Goal: Communication & Community: Ask a question

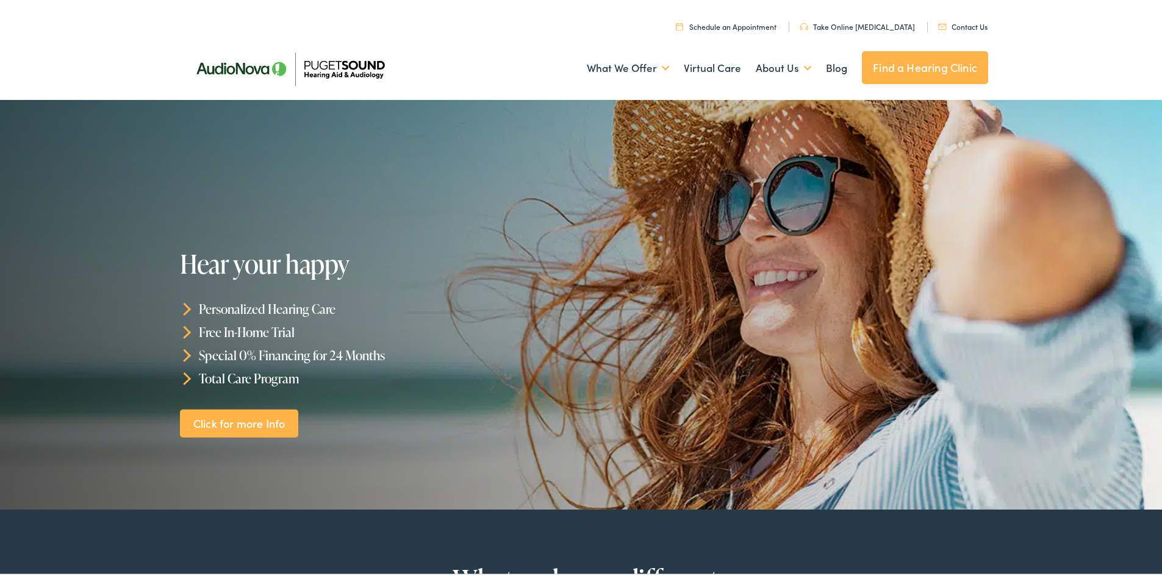
click at [965, 24] on link "Contact Us" at bounding box center [962, 24] width 49 height 10
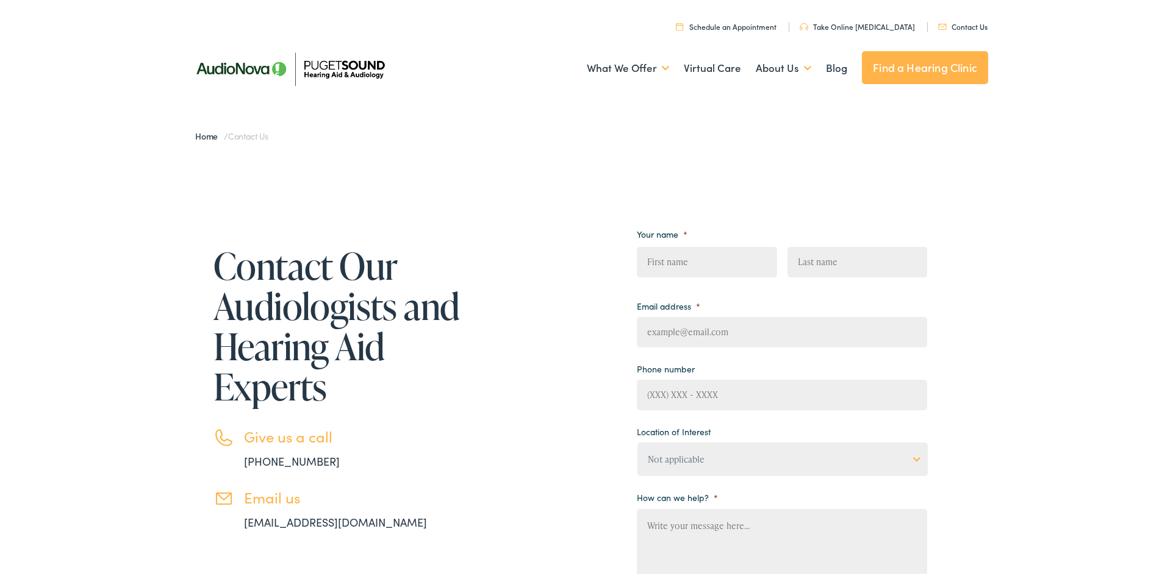
click at [730, 259] on input "First" at bounding box center [707, 260] width 140 height 30
type input "Martin"
type input "Wilder"
type input "(425) 260-0889"
click at [722, 337] on input "Email address *" at bounding box center [782, 330] width 290 height 30
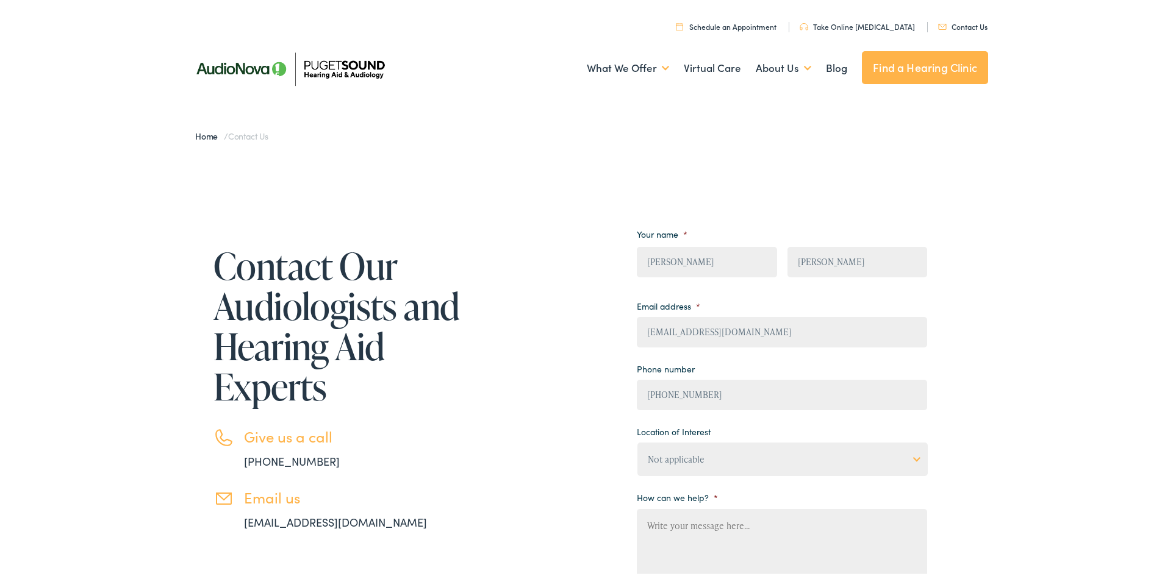
type input "mjwilder55@gmail.com"
click at [695, 453] on select "Not applicable Audiology & Hearing Clinic, Paris Blount Hearing & Speech, Maryv…" at bounding box center [782, 457] width 290 height 34
click at [555, 428] on div "Contact Our Audiologists and Hearing Aid Experts Give us a call 888-480-2052 Em…" at bounding box center [555, 477] width 744 height 529
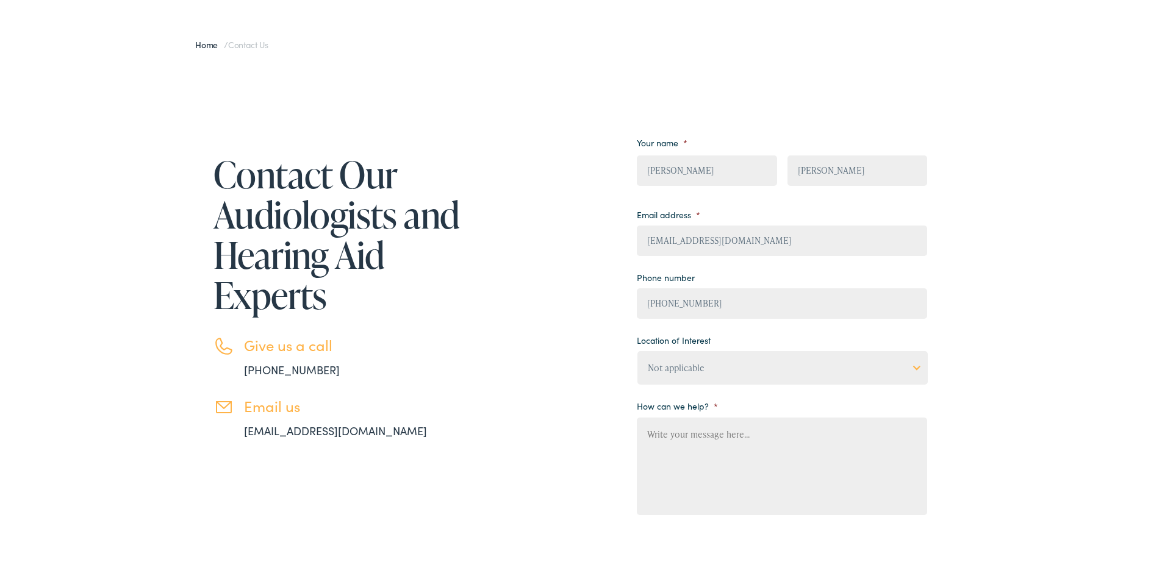
scroll to position [122, 0]
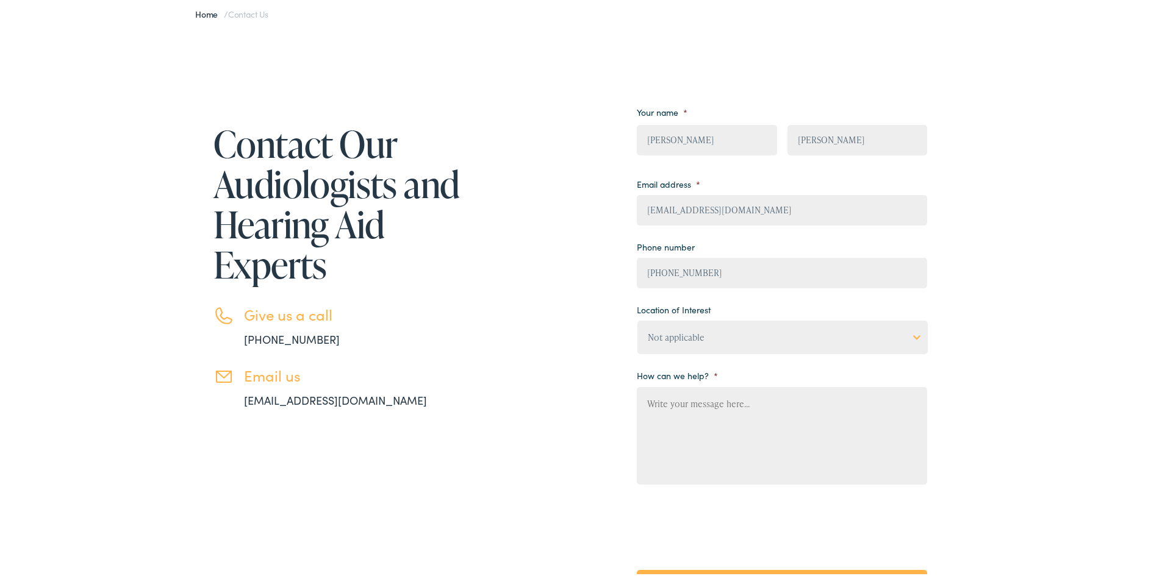
click at [703, 407] on textarea "How can we help? *" at bounding box center [782, 434] width 290 height 98
click at [861, 432] on textarea "My wife Elizabeth W. Wilder and I both purchased pairs of Widex Evoke hearing a…" at bounding box center [782, 434] width 290 height 98
click at [682, 455] on textarea "My wife Elizabeth W. Wilder and I both purchased pairs of Widex Evoke hearing a…" at bounding box center [782, 434] width 290 height 98
click at [773, 451] on textarea "My wife Elizabeth W. Wilder and I both purchased pairs of Widex Evoke hearing a…" at bounding box center [782, 434] width 290 height 98
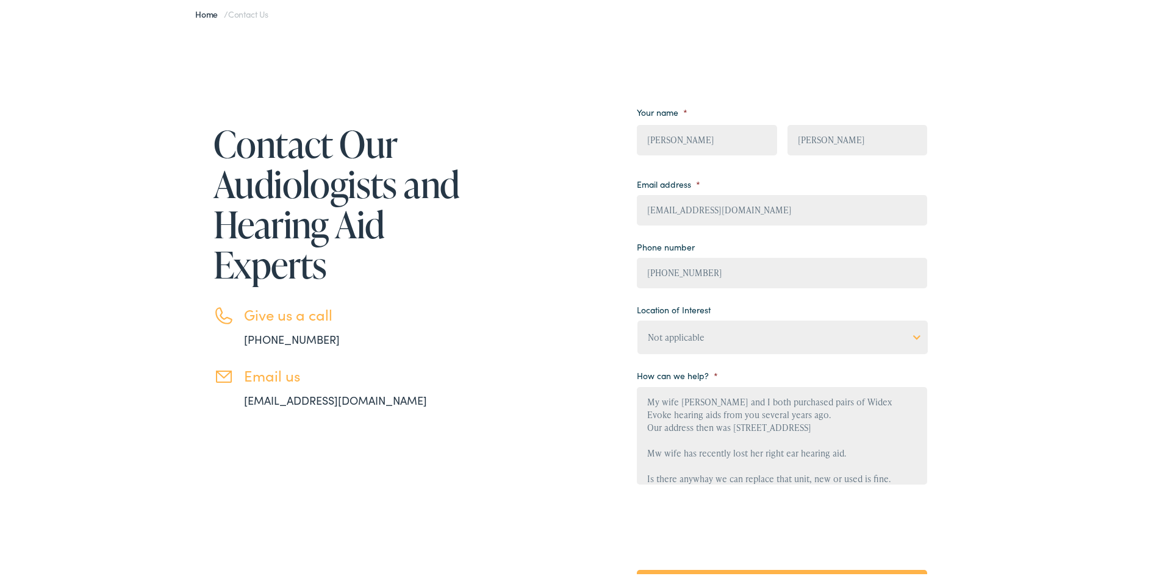
click at [808, 476] on textarea "My wife Elizabeth W. Wilder and I both purchased pairs of Widex Evoke hearing a…" at bounding box center [782, 434] width 290 height 98
click at [864, 476] on textarea "My wife Elizabeth W. Wilder and I both purchased pairs of Widex Evoke hearing a…" at bounding box center [782, 434] width 290 height 98
click at [862, 478] on textarea "My wife Elizabeth W. Wilder and I both purchased pairs of Widex Evoke hearing a…" at bounding box center [782, 434] width 290 height 98
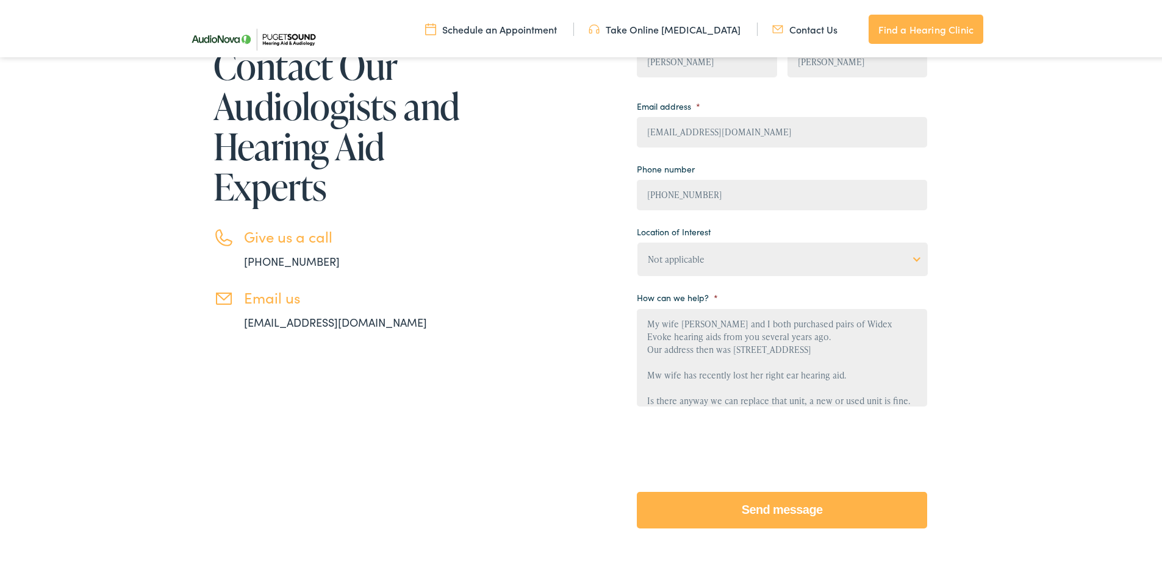
scroll to position [244, 0]
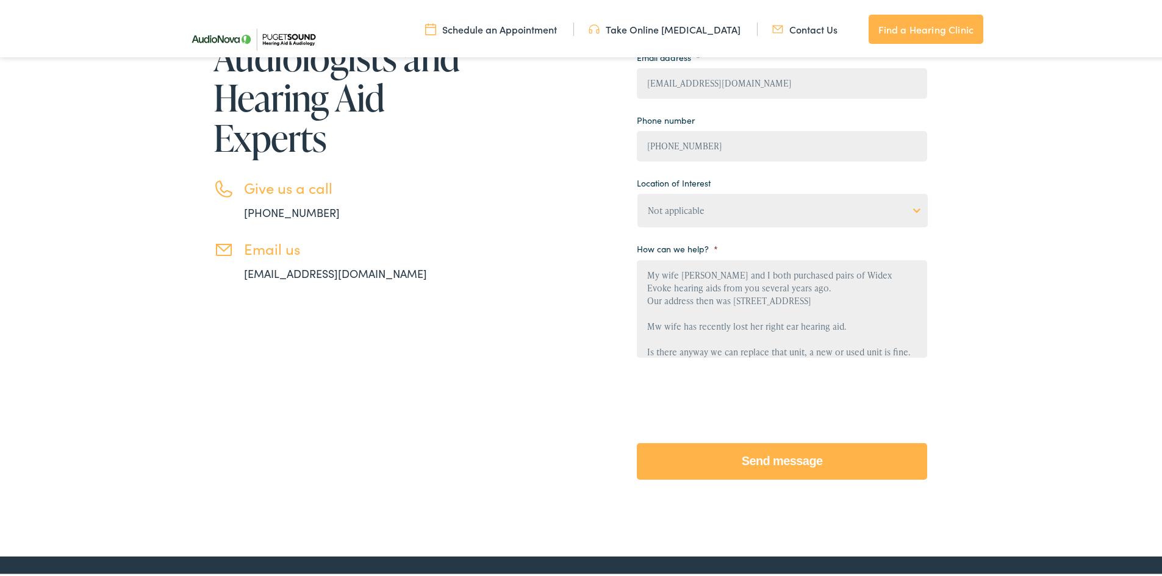
click at [906, 350] on textarea "My wife Elizabeth W. Wilder and I both purchased pairs of Widex Evoke hearing a…" at bounding box center [782, 307] width 290 height 98
click at [831, 287] on textarea "My wife Elizabeth W. Wilder and I both purchased pairs of Widex Evoke hearing a…" at bounding box center [782, 307] width 290 height 98
click at [649, 342] on textarea "My wife Elizabeth W. Wilder and I both purchased pairs of Widex Evoke hearing a…" at bounding box center [782, 307] width 290 height 98
click at [864, 282] on textarea "My wife Elizabeth W. Wilder and I both purchased pairs of Widex Evoke hearing a…" at bounding box center [782, 307] width 290 height 98
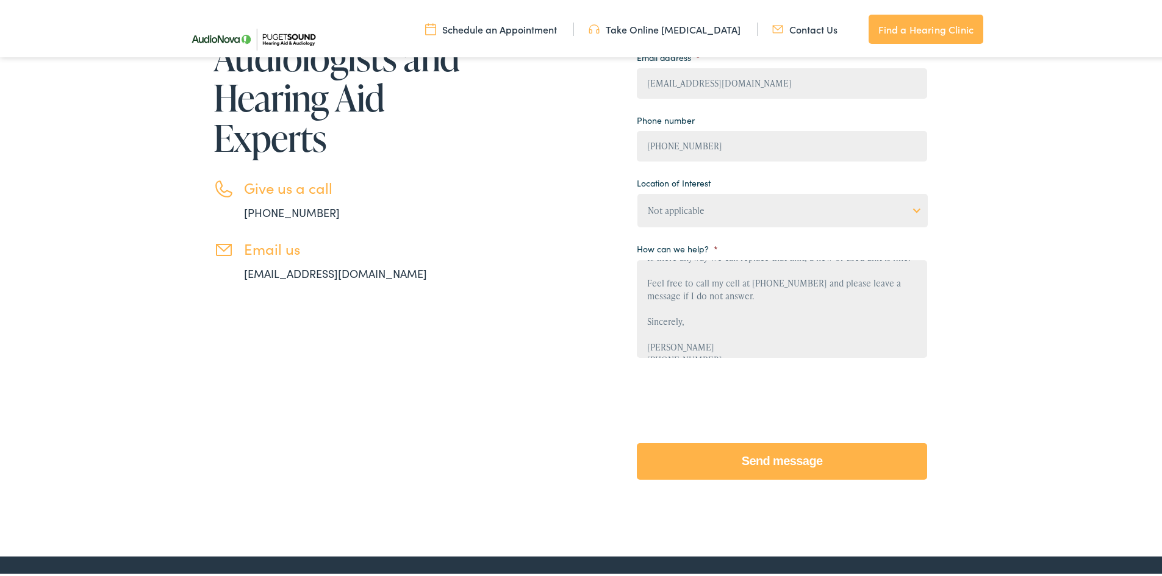
scroll to position [141, 0]
click at [764, 280] on textarea "My wife Elizabeth W. Wilder and I both purchased pairs of Widex Evoke hearing a…" at bounding box center [782, 307] width 290 height 98
click at [642, 276] on textarea "My wife Elizabeth W. Wilder and I both purchased pairs of Widex Evoke hearing a…" at bounding box center [782, 307] width 290 height 98
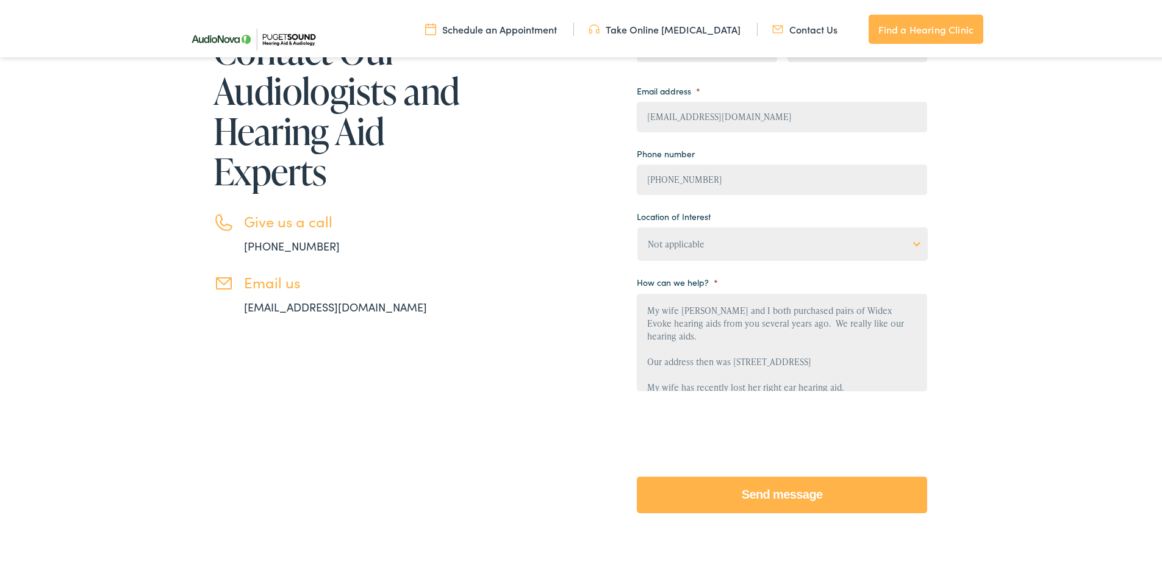
scroll to position [122, 0]
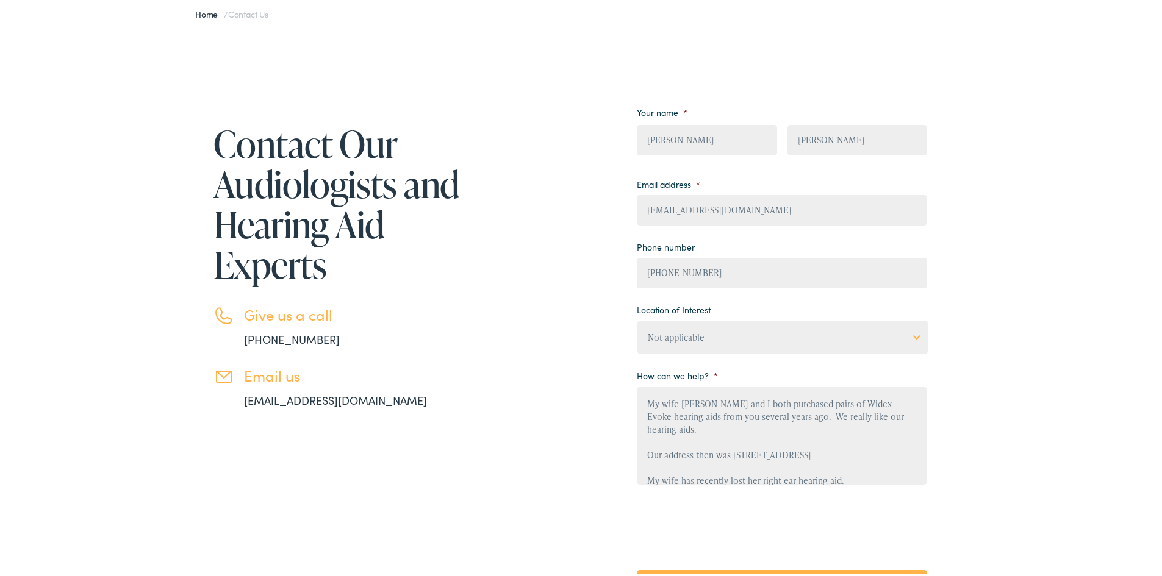
drag, startPoint x: 870, startPoint y: 402, endPoint x: 696, endPoint y: 417, distance: 174.4
click at [696, 417] on textarea "My wife Elizabeth W. Wilder and I both purchased pairs of Widex Evoke hearing a…" at bounding box center [782, 434] width 290 height 98
click at [891, 435] on textarea "My wife Elizabeth W. Wilder and I both purchased pairs of Widex Evoke hearing a…" at bounding box center [782, 434] width 290 height 98
click at [821, 418] on textarea "My wife Elizabeth W. Wilder and I both purchased pairs of Widex Evoke hearing a…" at bounding box center [782, 434] width 290 height 98
click at [819, 418] on textarea "My wife Elizabeth W. Wilder and I both purchased pairs of Widex Evoke hearing a…" at bounding box center [782, 434] width 290 height 98
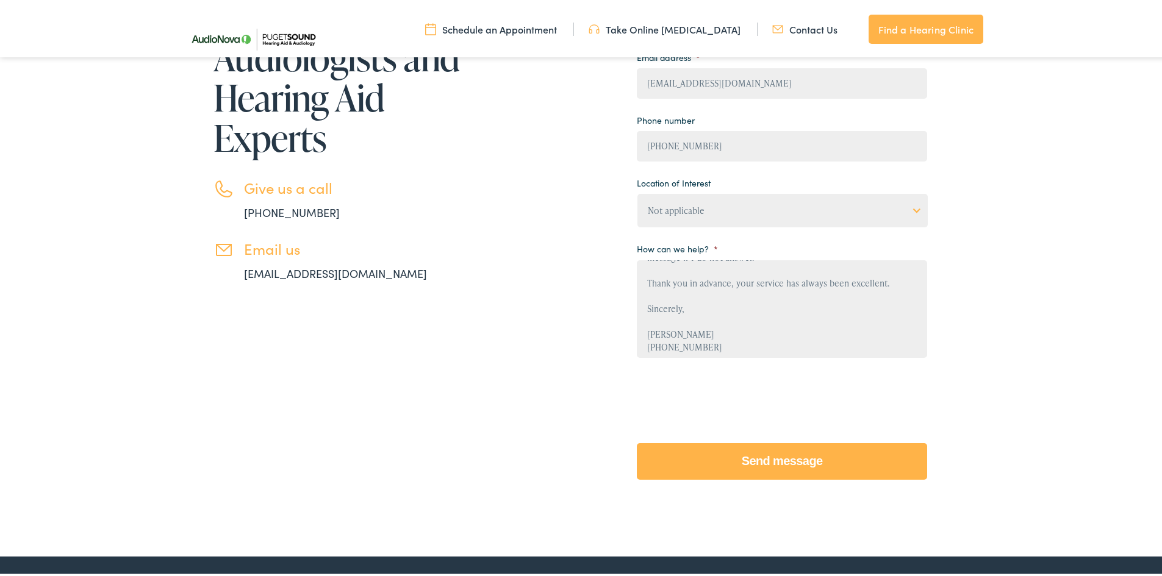
scroll to position [167, 0]
type textarea "My wife [PERSON_NAME] and I both purchased pairs of Widex Evoke hearing aids fr…"
click at [744, 462] on input "Send message" at bounding box center [782, 459] width 290 height 37
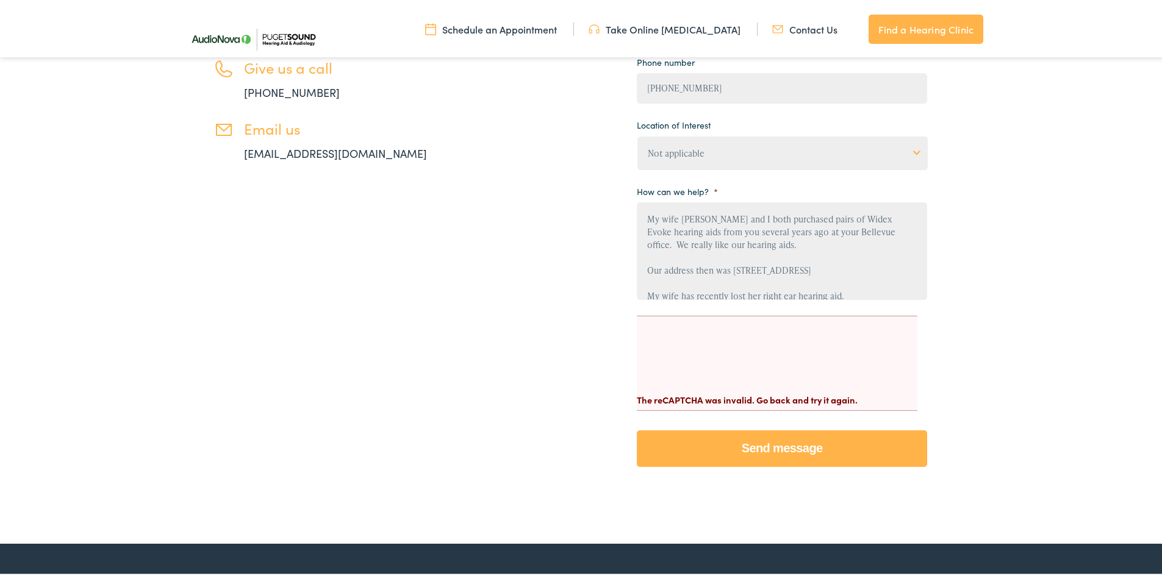
scroll to position [427, 0]
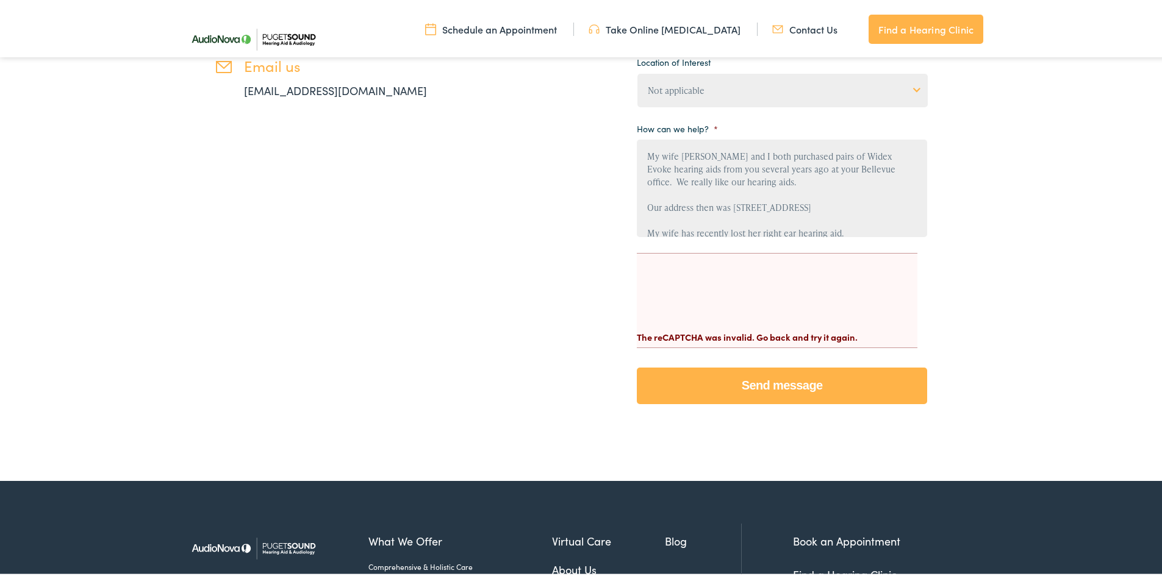
click at [779, 374] on input "Send message" at bounding box center [782, 383] width 290 height 37
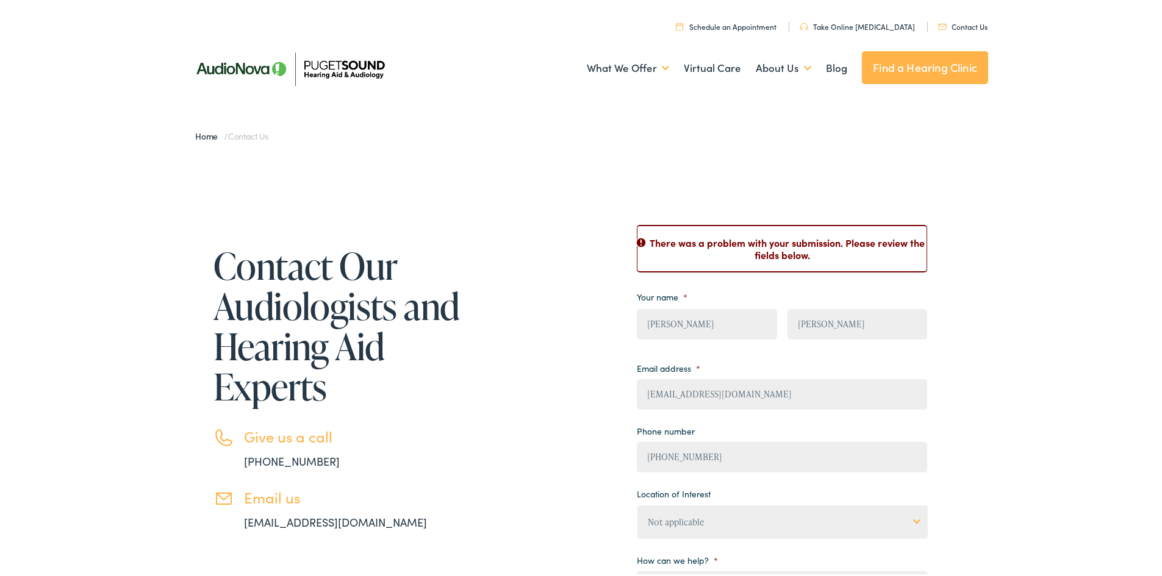
click at [318, 521] on link "[EMAIL_ADDRESS][DOMAIN_NAME]" at bounding box center [335, 519] width 183 height 15
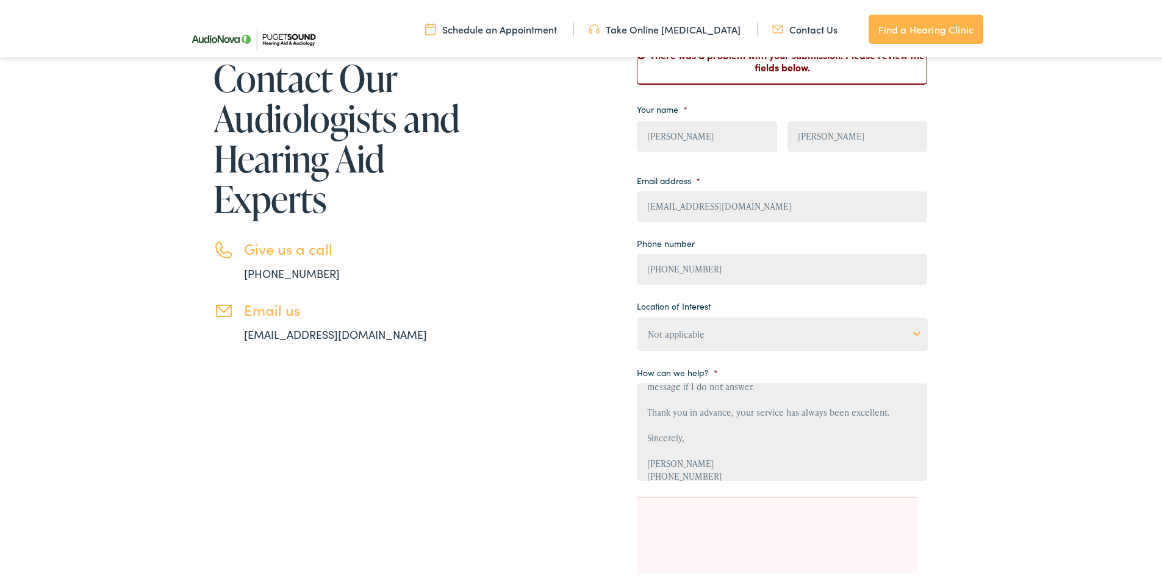
scroll to position [167, 0]
drag, startPoint x: 645, startPoint y: 394, endPoint x: 796, endPoint y: 456, distance: 163.3
click at [796, 456] on textarea "My wife [PERSON_NAME] and I both purchased pairs of Widex Evoke hearing aids fr…" at bounding box center [782, 430] width 290 height 98
click at [1005, 540] on div "Contact Our Audiologists and Hearing Aid Experts Give us a call 888-480-2052 Em…" at bounding box center [585, 343] width 1171 height 758
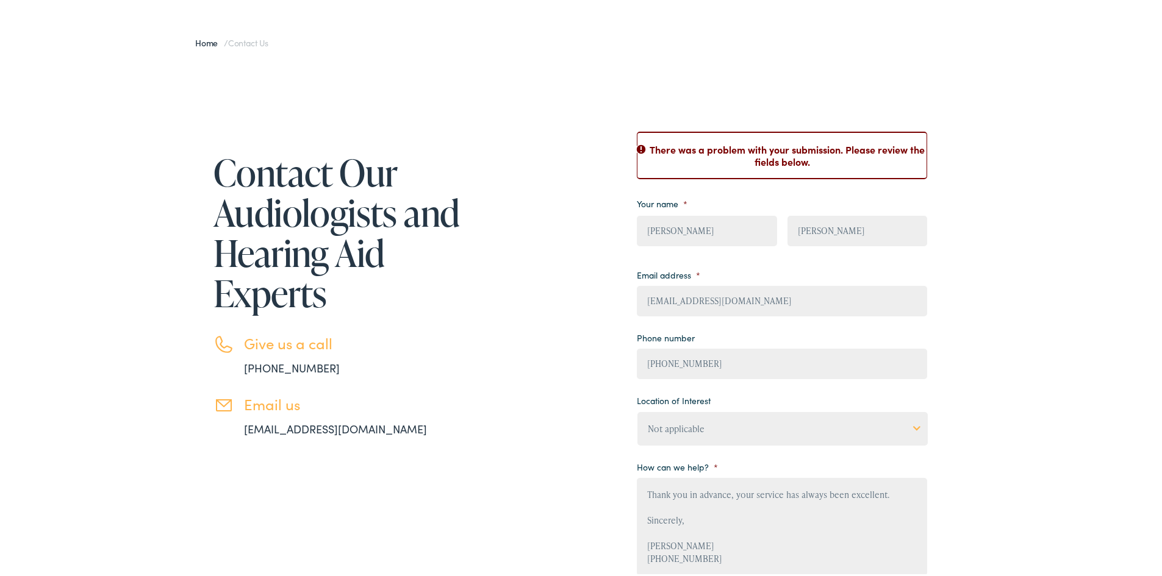
scroll to position [0, 0]
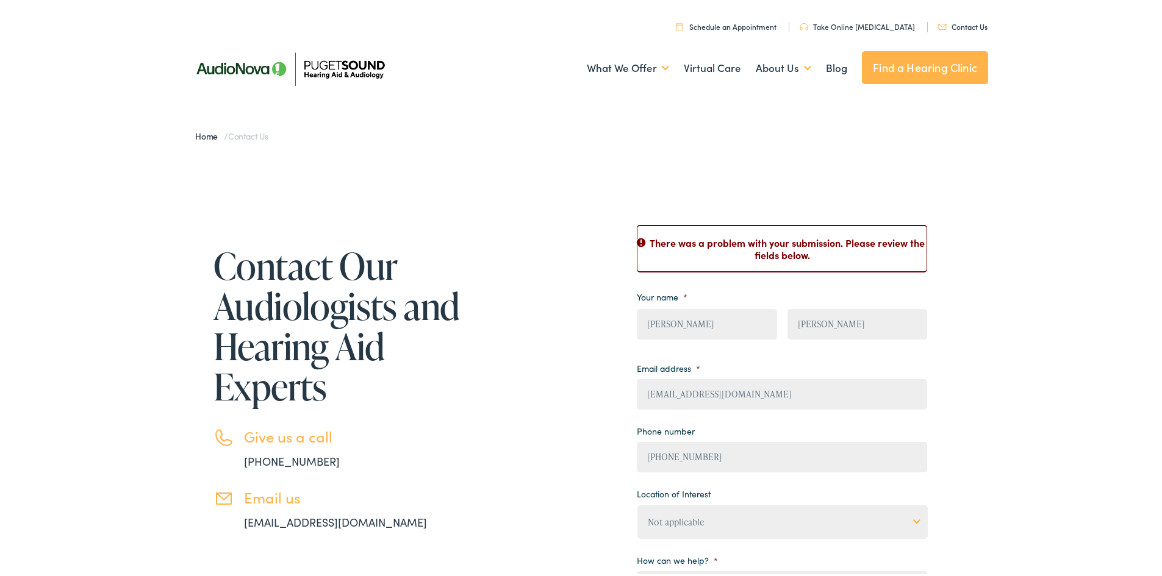
click at [281, 521] on link "info@pshearing.com" at bounding box center [335, 519] width 183 height 15
click at [961, 20] on link "Contact Us" at bounding box center [962, 24] width 49 height 10
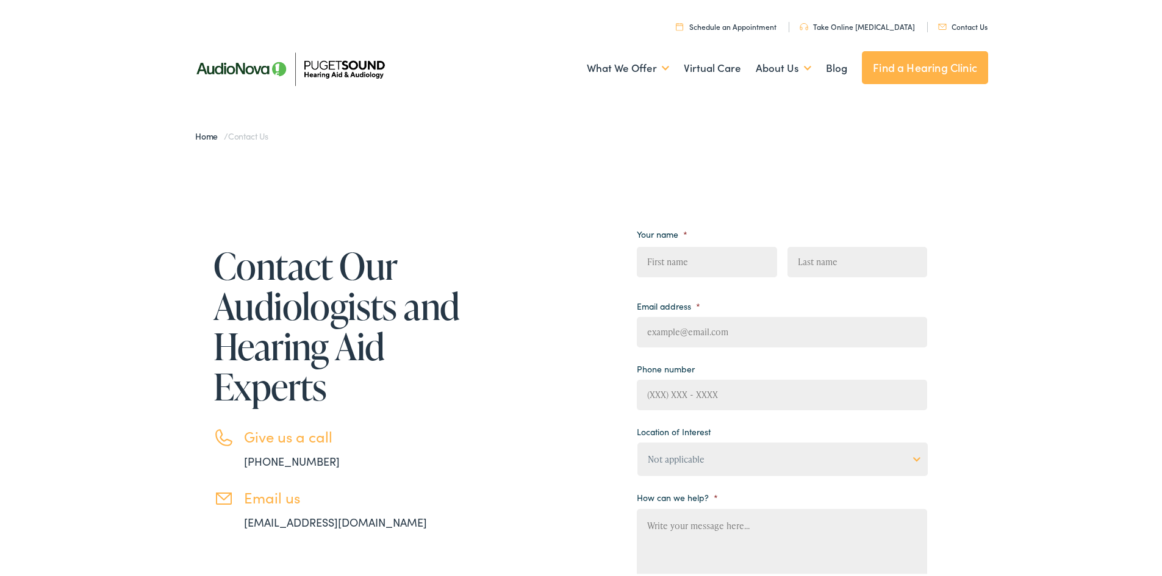
click at [891, 56] on link "Find a Hearing Clinic" at bounding box center [925, 65] width 126 height 33
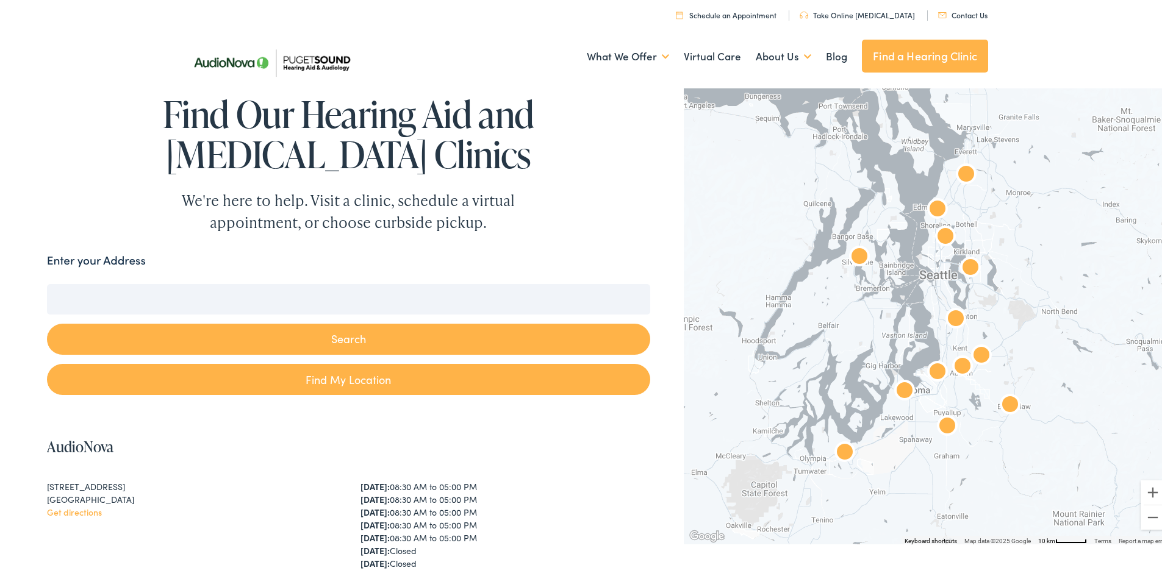
click at [331, 304] on input "Enter your Address" at bounding box center [348, 297] width 603 height 30
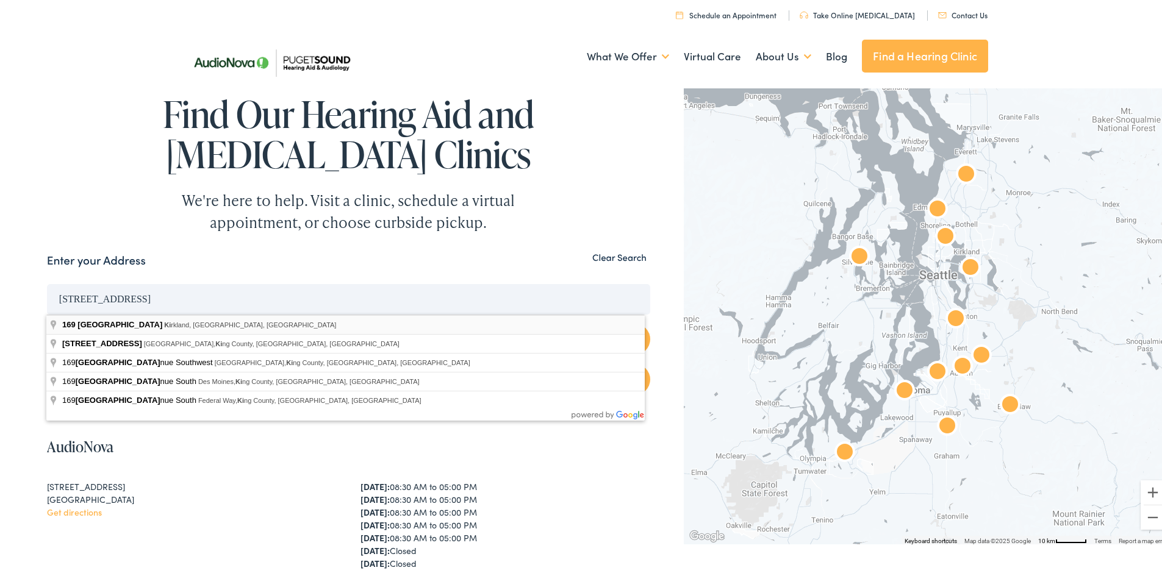
type input "169 16th Ave, Kirkland, WA, USA"
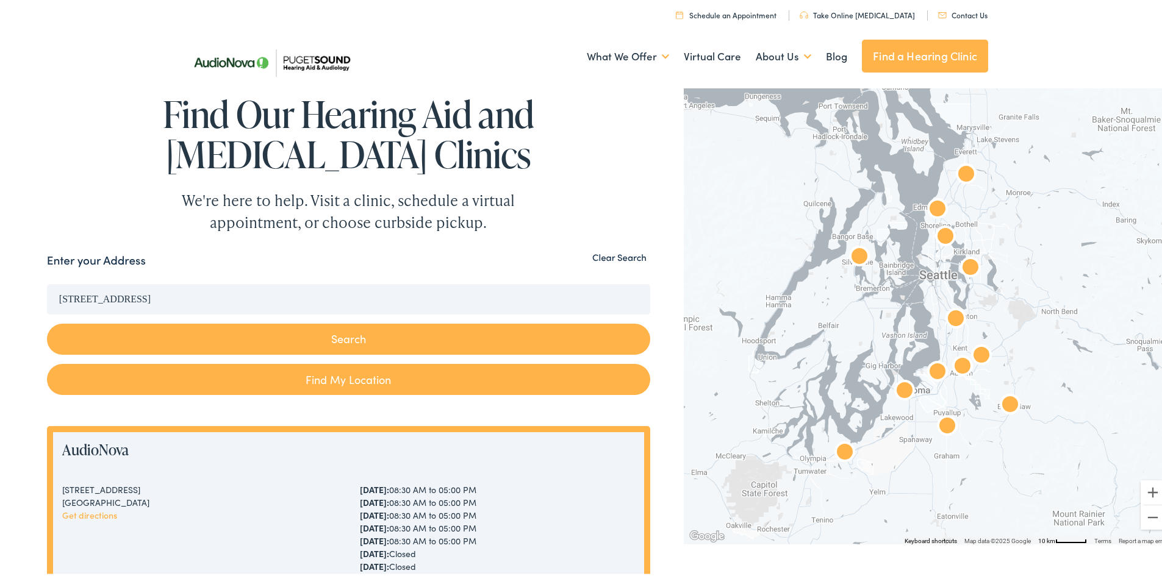
click at [228, 330] on button "Search" at bounding box center [348, 336] width 603 height 31
click at [429, 343] on button "Search" at bounding box center [348, 336] width 603 height 31
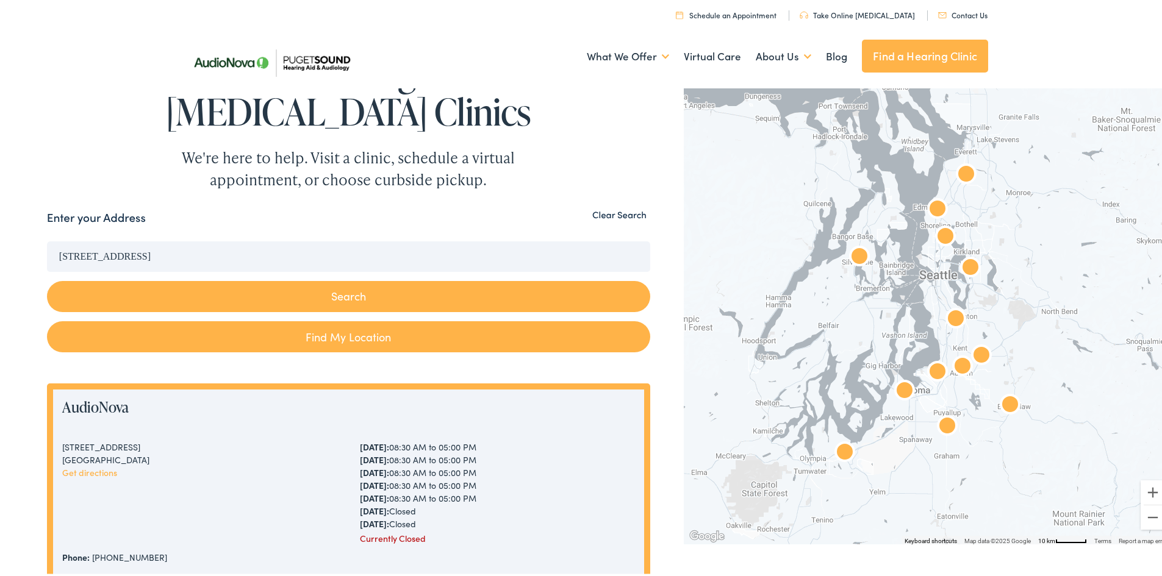
scroll to position [61, 0]
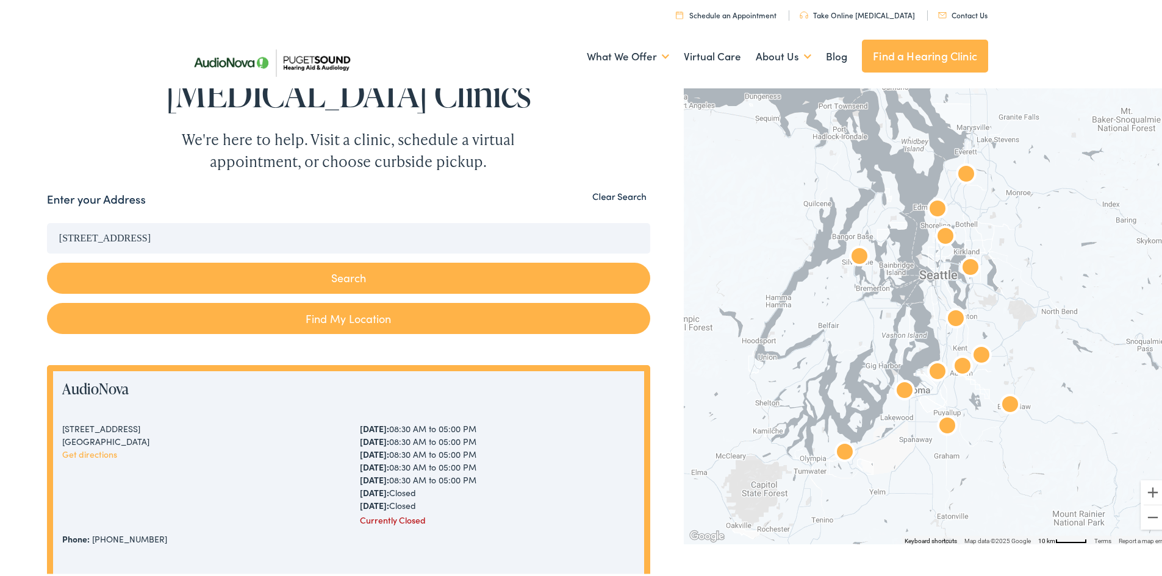
click at [946, 285] on div at bounding box center [927, 312] width 487 height 460
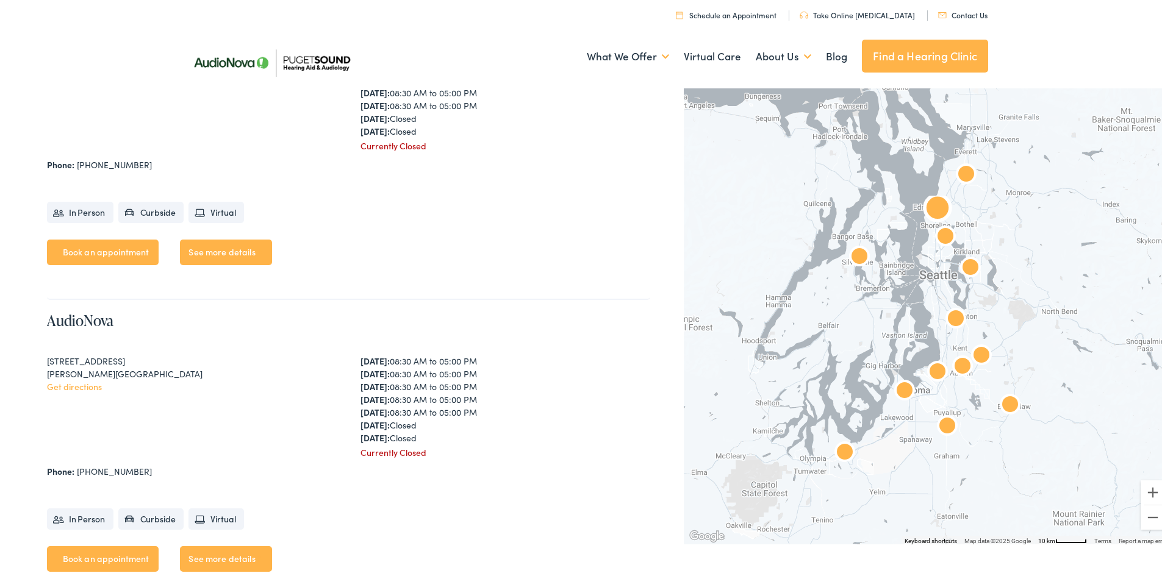
scroll to position [488, 0]
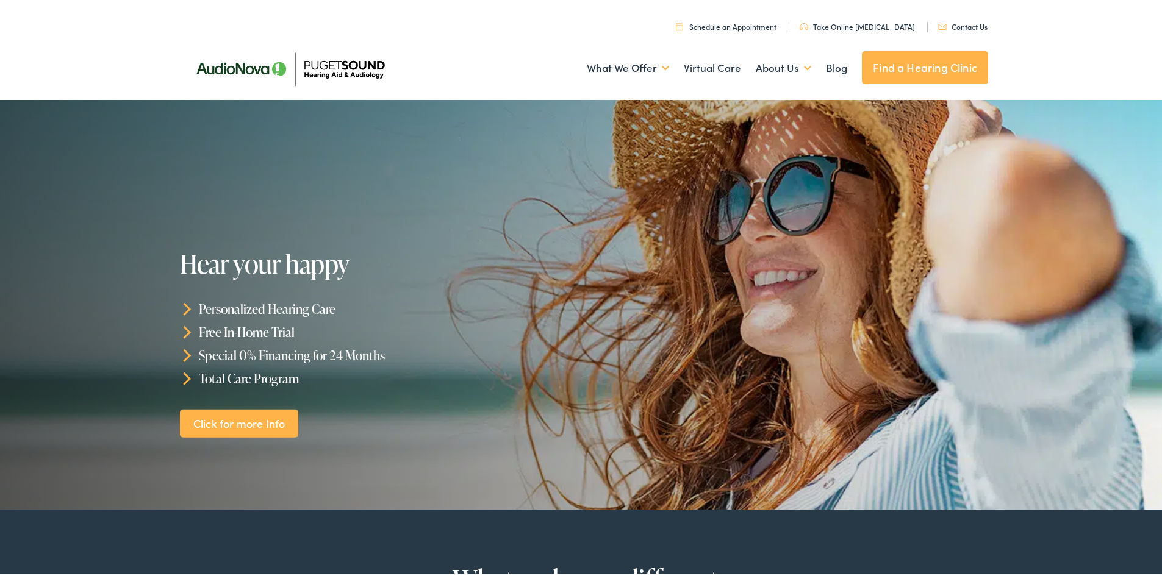
click at [953, 21] on link "Contact Us" at bounding box center [962, 24] width 49 height 10
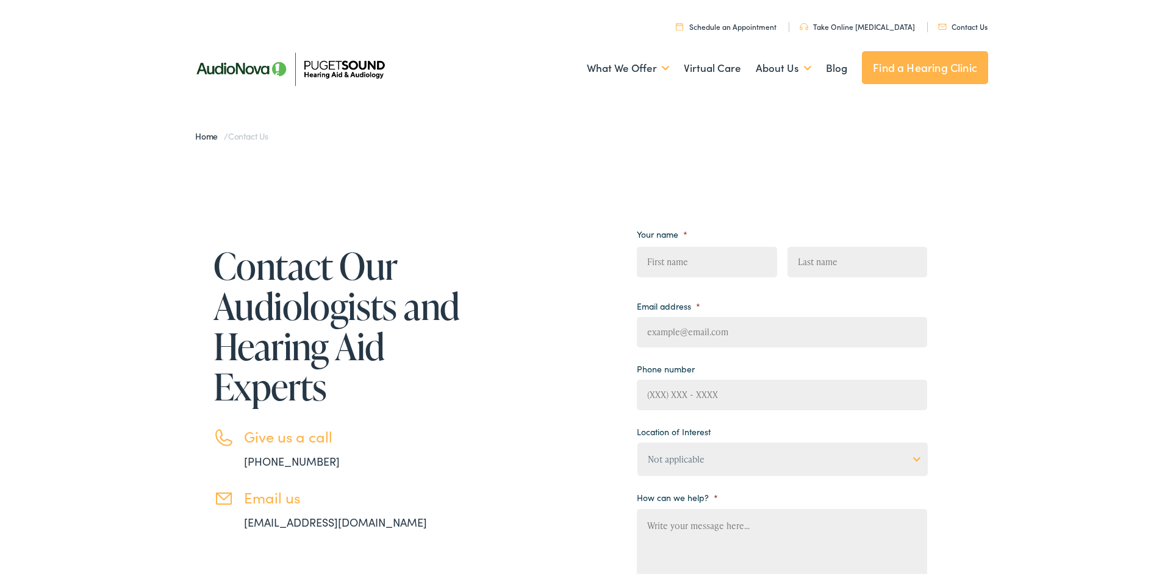
click at [717, 259] on input "First" at bounding box center [707, 260] width 140 height 30
type input "[PERSON_NAME]"
type input "[PHONE_NUMBER]"
click at [724, 331] on input "Email address *" at bounding box center [782, 330] width 290 height 30
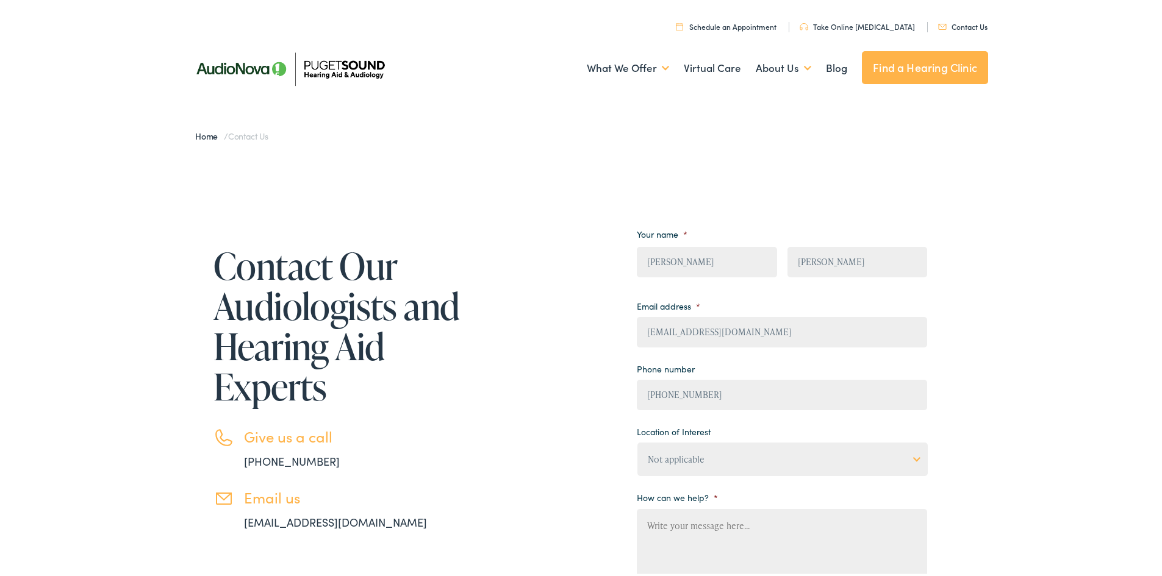
type input "[EMAIL_ADDRESS][DOMAIN_NAME]"
click at [715, 457] on select "Not applicable [MEDICAL_DATA] & Hearing Clinic, [GEOGRAPHIC_DATA][PERSON_NAME] …" at bounding box center [782, 457] width 290 height 34
click at [637, 440] on select "Not applicable [MEDICAL_DATA] & Hearing Clinic, [GEOGRAPHIC_DATA][PERSON_NAME] …" at bounding box center [782, 457] width 290 height 34
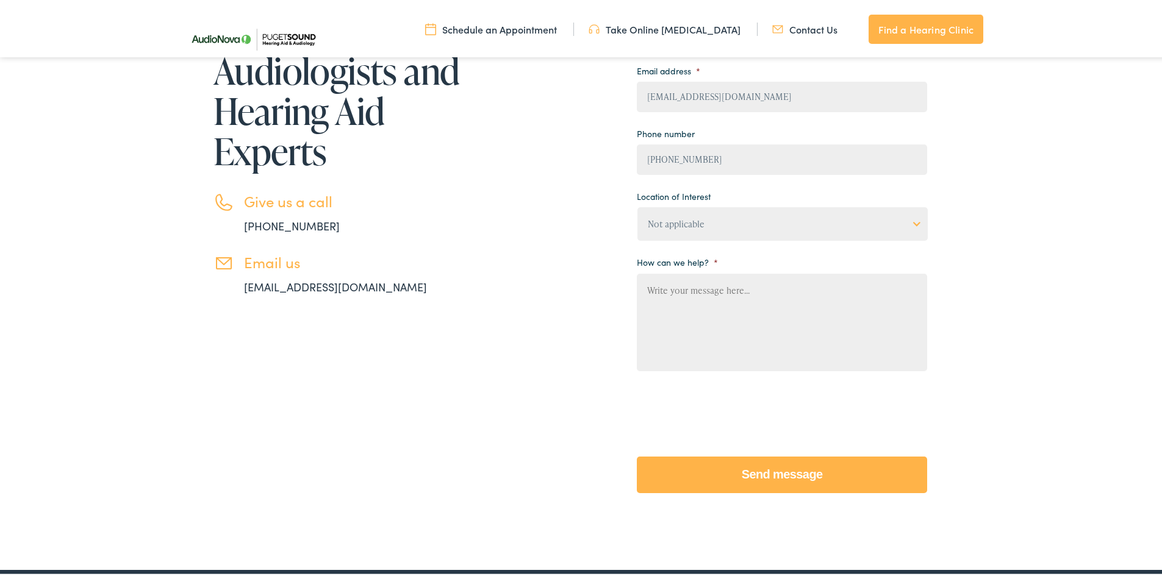
scroll to position [244, 0]
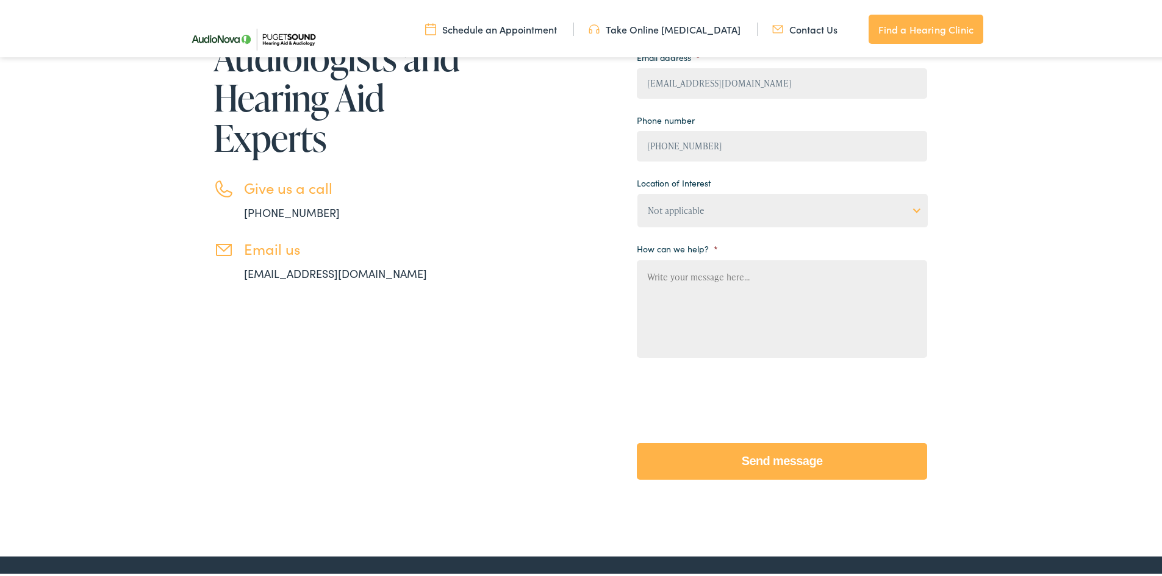
click at [708, 290] on textarea "How can we help? *" at bounding box center [782, 307] width 290 height 98
paste textarea "My wife [PERSON_NAME] and I both purchased pairs of Widex Evoke hearing aids fr…"
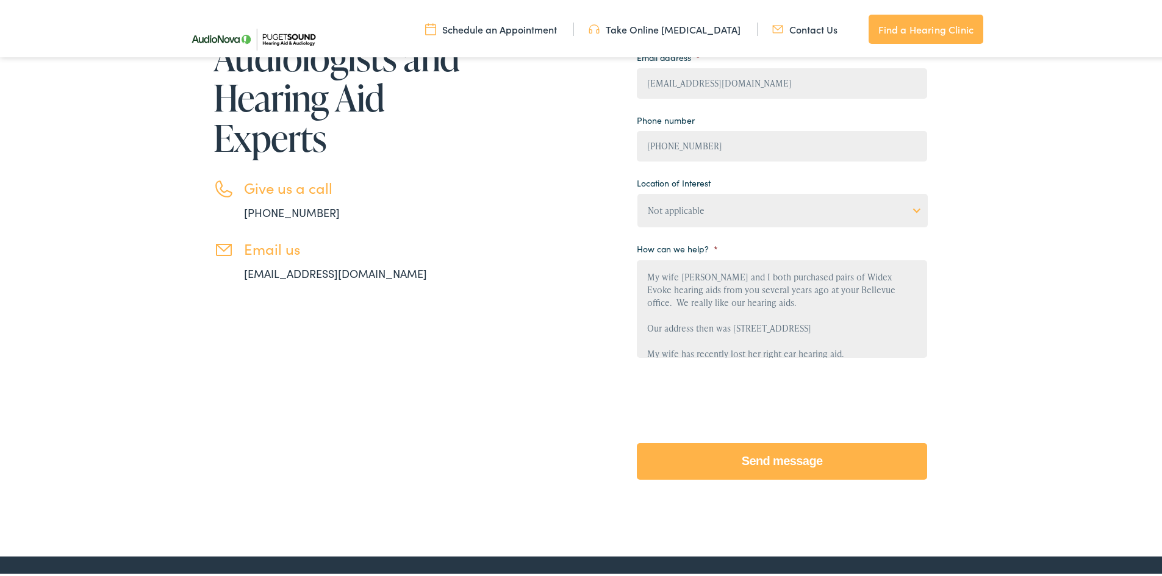
scroll to position [156, 0]
type textarea "My wife [PERSON_NAME] and I both purchased pairs of Widex Evoke hearing aids fr…"
click at [730, 460] on input "Send message" at bounding box center [782, 459] width 290 height 37
